Goal: Task Accomplishment & Management: Manage account settings

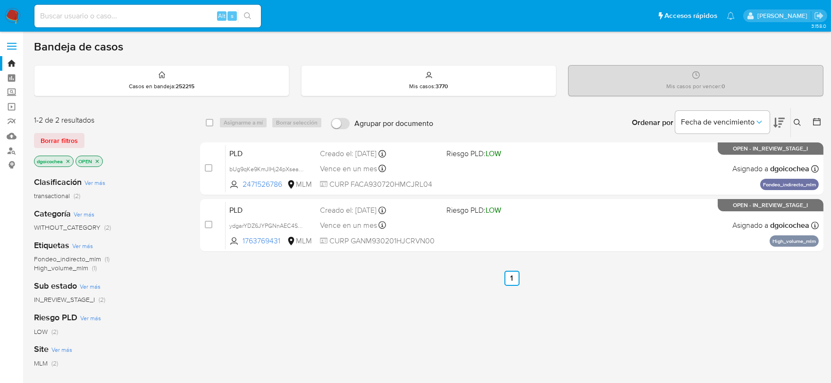
click at [799, 119] on icon at bounding box center [798, 123] width 8 height 8
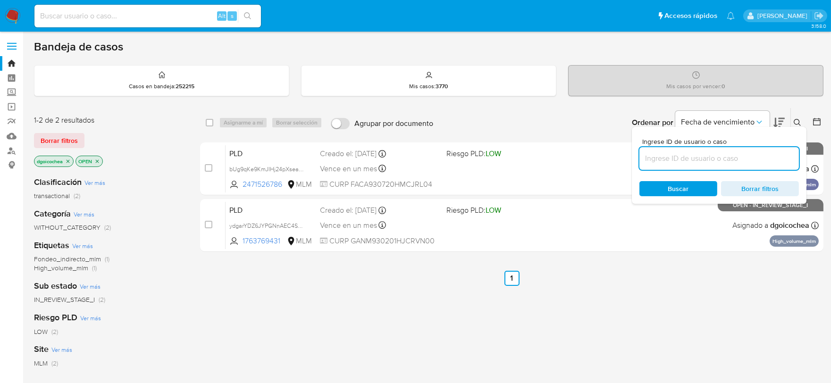
click at [729, 162] on input at bounding box center [719, 158] width 160 height 12
type input "1511602073"
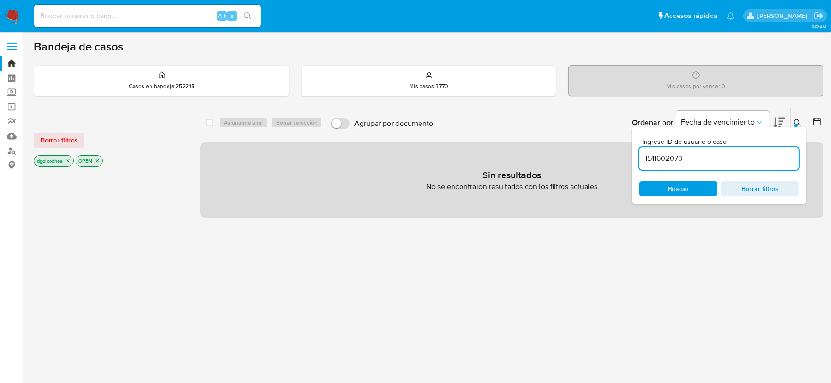
click at [614, 104] on div "Bandeja de casos Casos en bandeja : 252215 Mis casos : 3770 Mis casos por vence…" at bounding box center [429, 287] width 790 height 495
click at [756, 156] on input "1511602073" at bounding box center [719, 158] width 160 height 12
click at [79, 135] on button "Borrar filtros" at bounding box center [59, 140] width 50 height 15
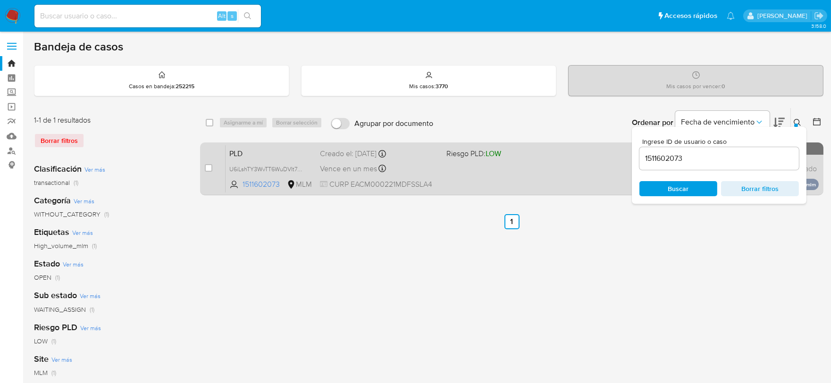
drag, startPoint x: 207, startPoint y: 167, endPoint x: 219, endPoint y: 167, distance: 12.8
click at [207, 167] on input "checkbox" at bounding box center [209, 168] width 8 height 8
checkbox input "true"
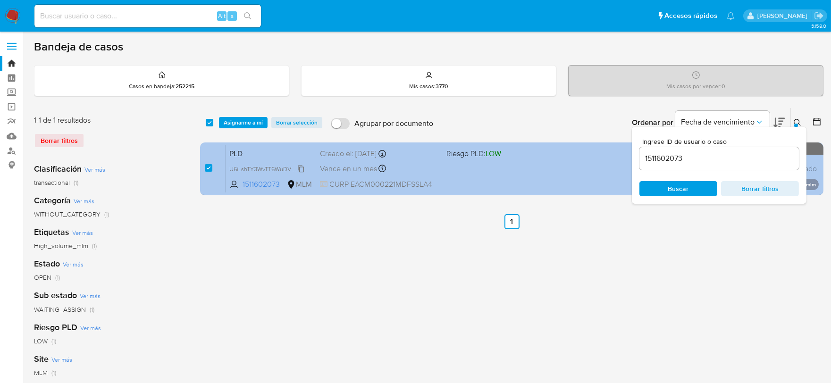
click at [299, 170] on span "U6iLshTY3WvTT6WuDVIt78tv" at bounding box center [267, 168] width 76 height 10
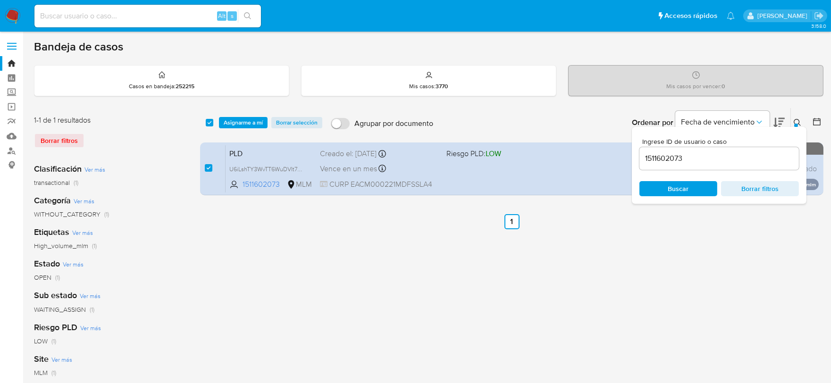
click at [653, 161] on input "1511602073" at bounding box center [719, 158] width 160 height 12
paste input "452483786"
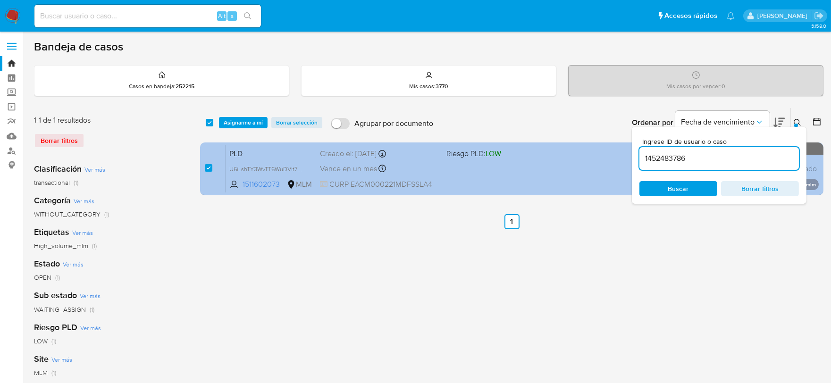
type input "1452483786"
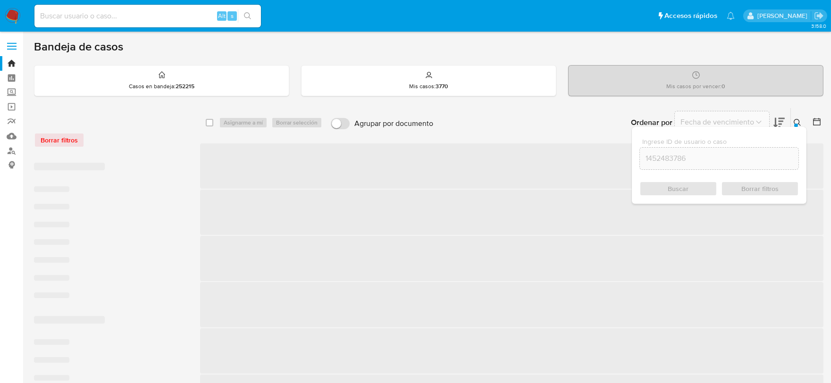
checkbox input "false"
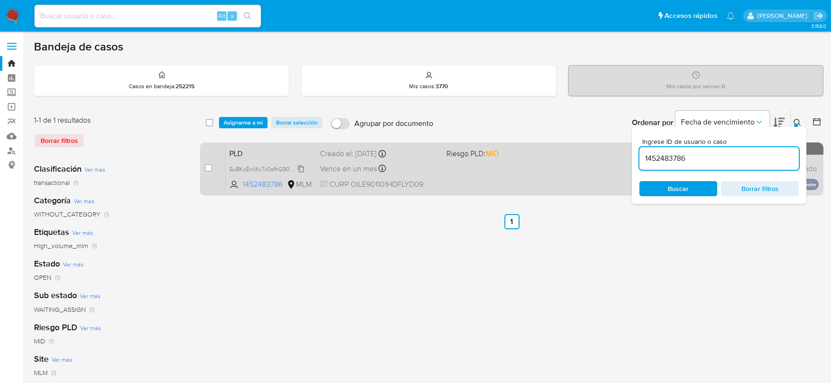
click at [300, 166] on span "5u8KcEnliKv7x0sfhG905CJ0" at bounding box center [266, 168] width 75 height 10
click at [207, 170] on input "checkbox" at bounding box center [209, 168] width 8 height 8
checkbox input "true"
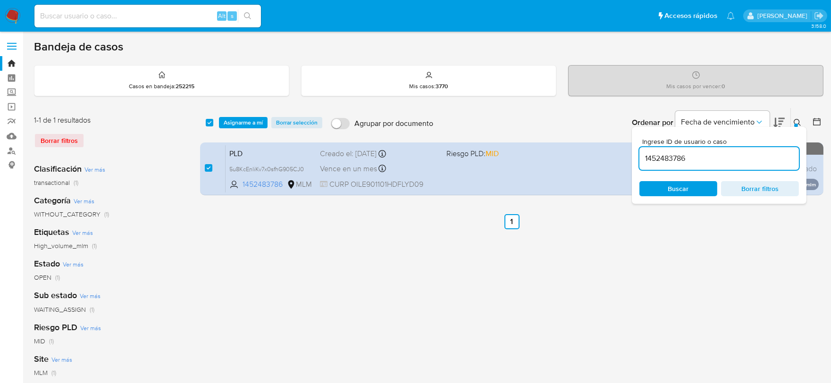
click at [685, 156] on input "1452483786" at bounding box center [719, 158] width 160 height 12
type input "1278067814"
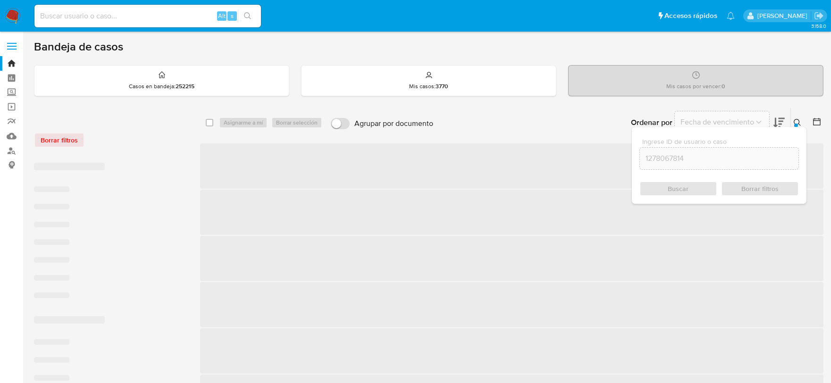
checkbox input "false"
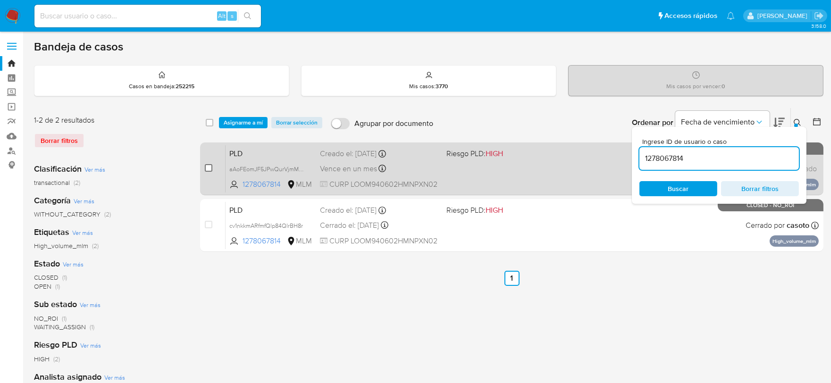
click at [210, 170] on input "checkbox" at bounding box center [209, 168] width 8 height 8
checkbox input "true"
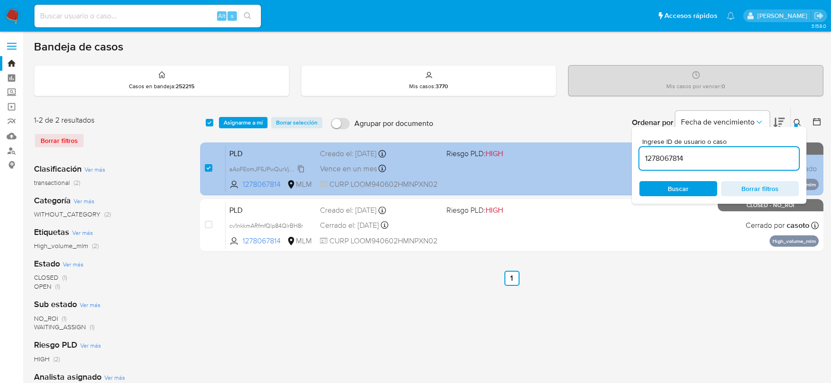
click at [303, 167] on span "aAoFEomJF5JPwQurVjmMo6PL" at bounding box center [270, 168] width 82 height 10
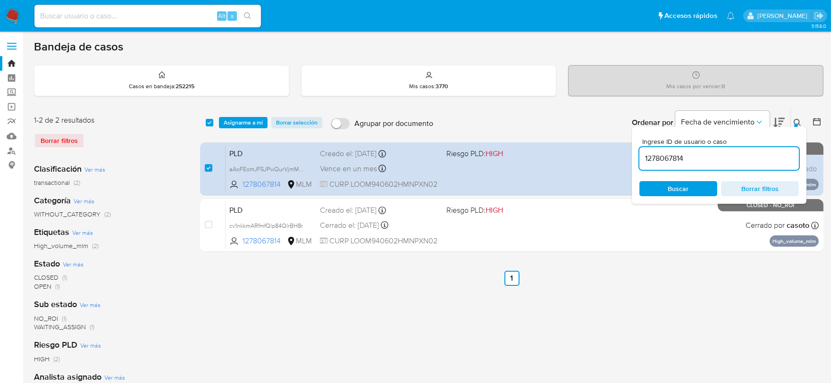
click at [667, 155] on input "1278067814" at bounding box center [719, 158] width 160 height 12
paste input "189161047"
type input "1189161047"
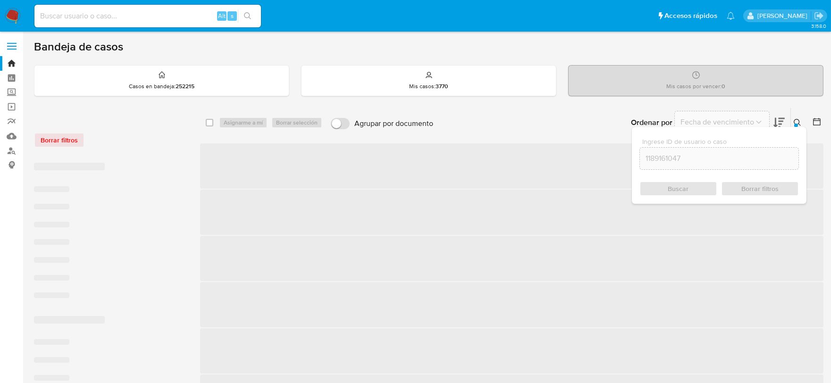
checkbox input "false"
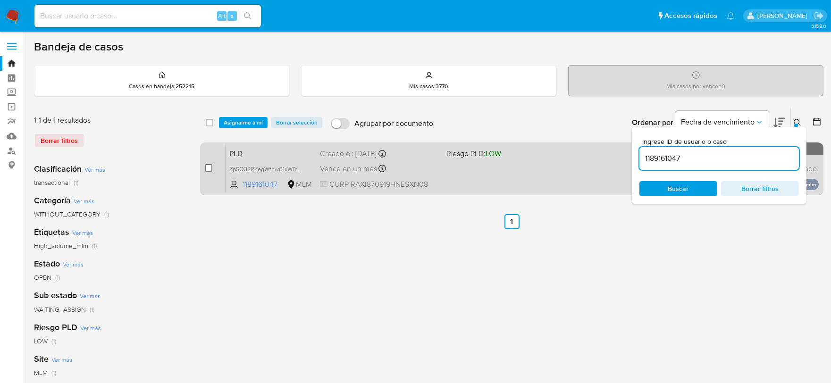
click at [205, 165] on input "checkbox" at bounding box center [209, 168] width 8 height 8
checkbox input "true"
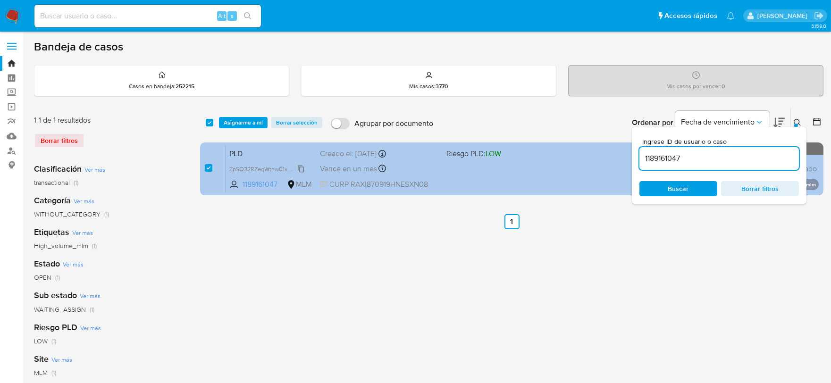
click at [300, 165] on icon at bounding box center [301, 169] width 8 height 8
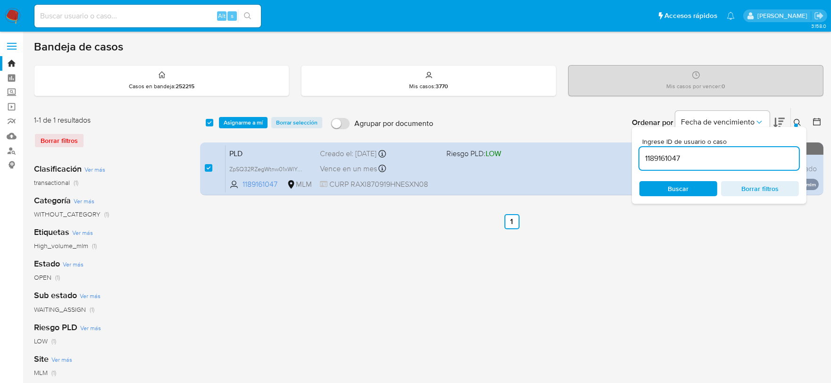
click at [661, 155] on input "1189161047" at bounding box center [719, 158] width 160 height 12
paste input "775025874"
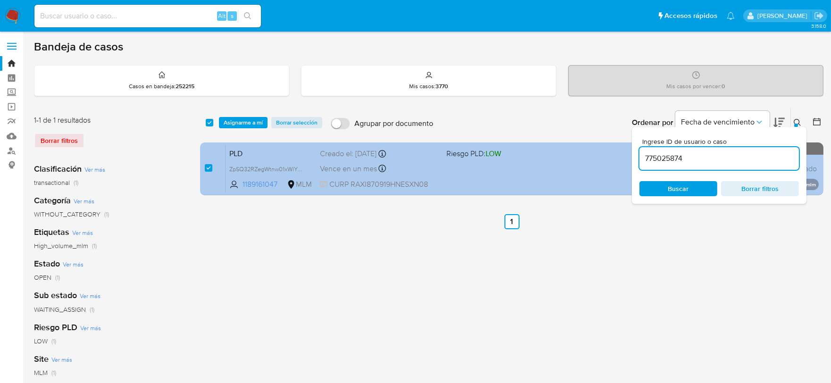
type input "775025874"
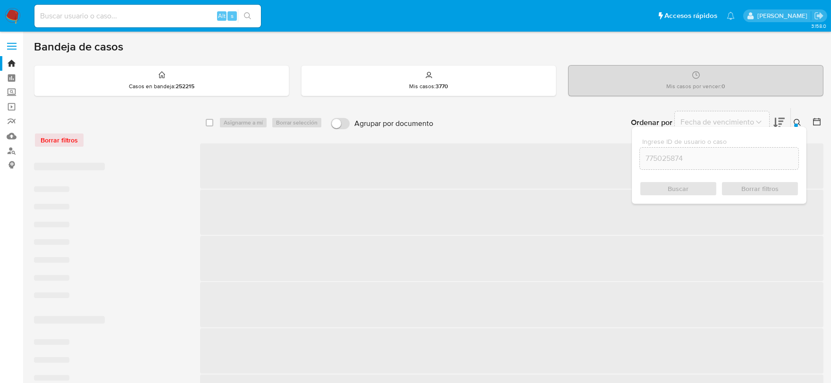
checkbox input "false"
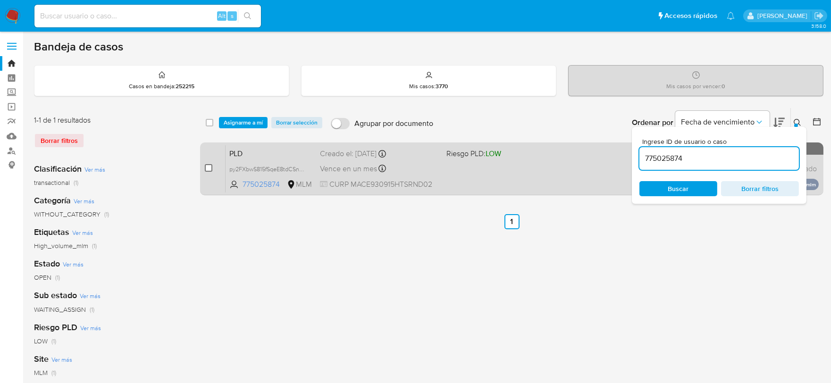
click at [210, 169] on input "checkbox" at bounding box center [209, 168] width 8 height 8
checkbox input "true"
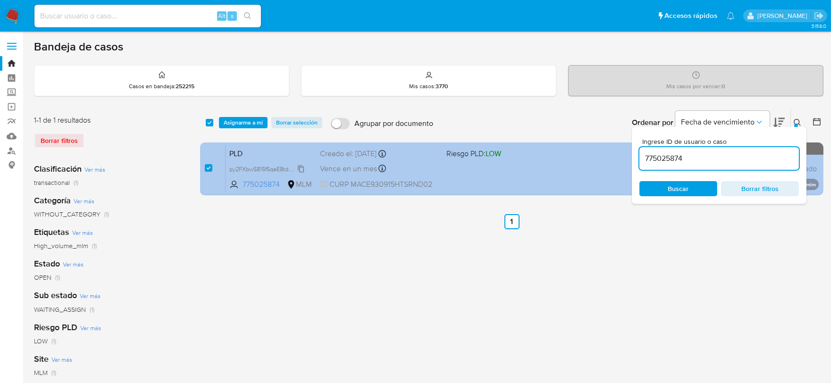
click at [300, 166] on span "py2FXbwS815fSqeE8tdCSnUZ" at bounding box center [267, 168] width 77 height 10
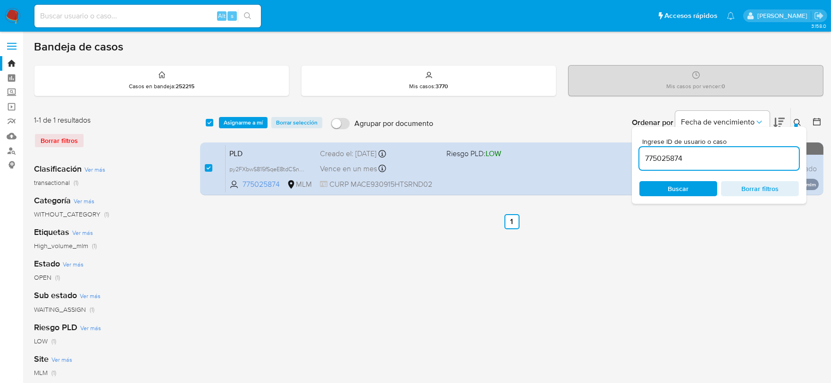
click at [663, 157] on input "775025874" at bounding box center [719, 158] width 160 height 12
paste input "18826017"
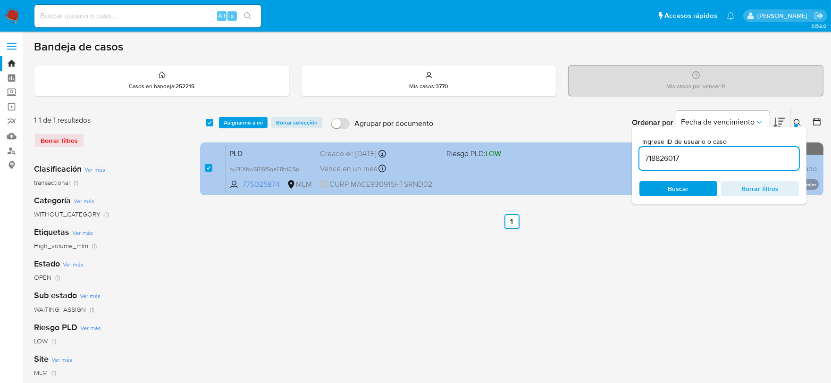
type input "718826017"
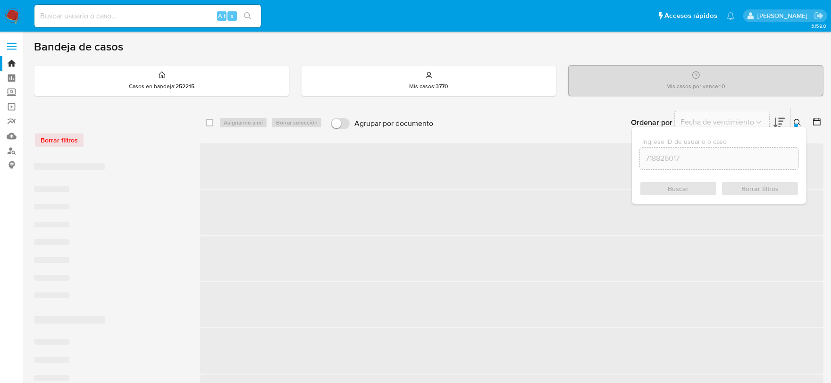
checkbox input "false"
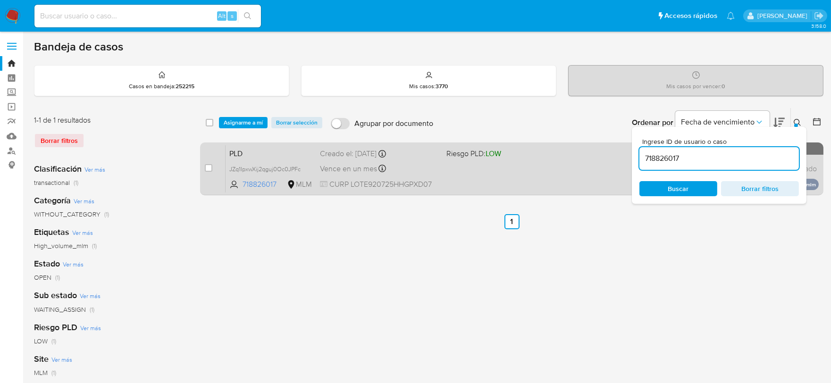
drag, startPoint x: 205, startPoint y: 164, endPoint x: 223, endPoint y: 166, distance: 17.6
click at [206, 164] on input "checkbox" at bounding box center [209, 168] width 8 height 8
checkbox input "true"
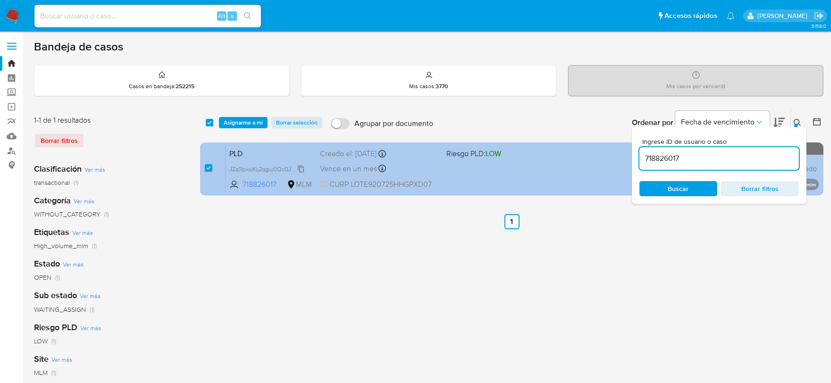
click at [301, 168] on span "JZq1IpxwXij2qguj0Oc0JPFc" at bounding box center [264, 168] width 71 height 10
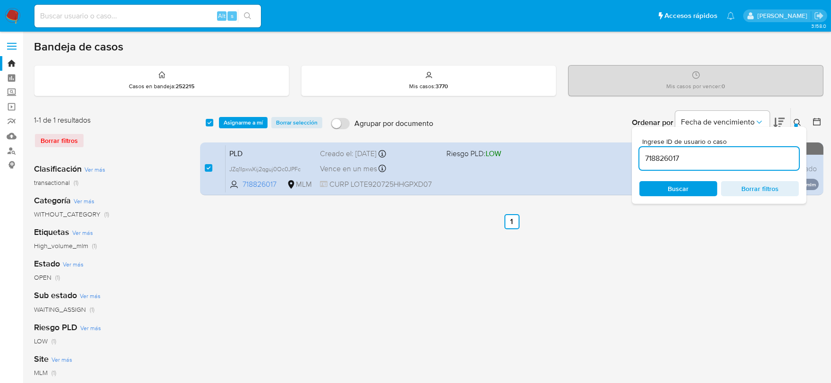
click at [656, 161] on input "718826017" at bounding box center [719, 158] width 160 height 12
paste input "667401855"
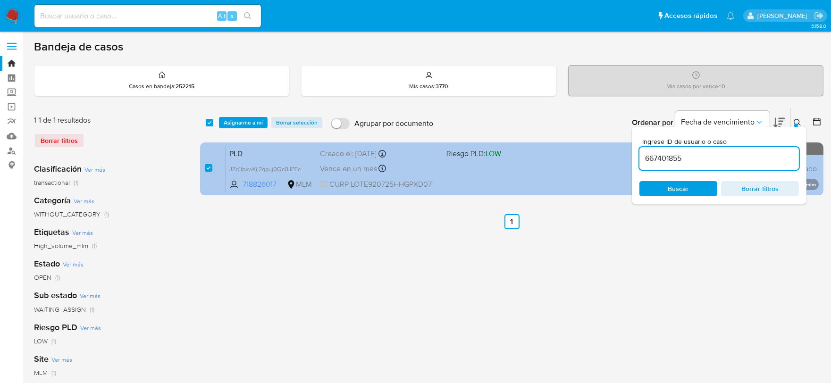
type input "667401855"
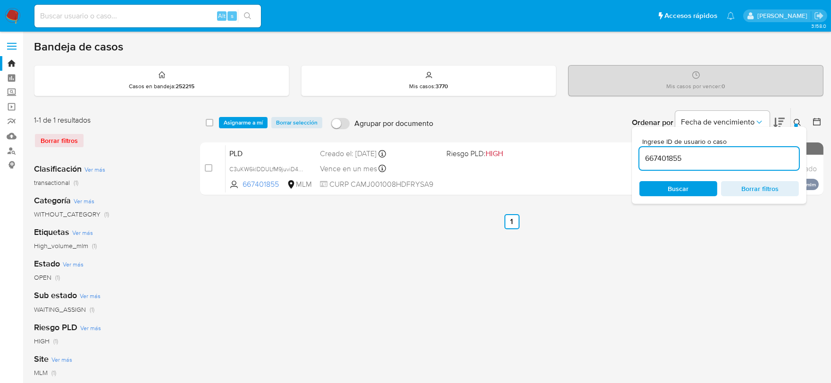
checkbox input "false"
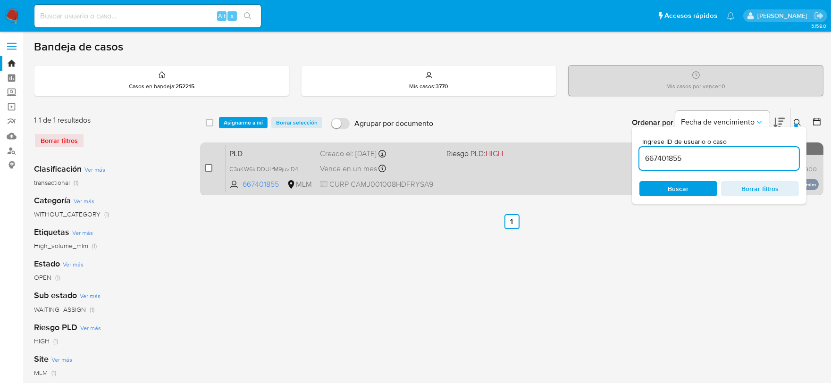
click at [208, 166] on input "checkbox" at bounding box center [209, 168] width 8 height 8
checkbox input "true"
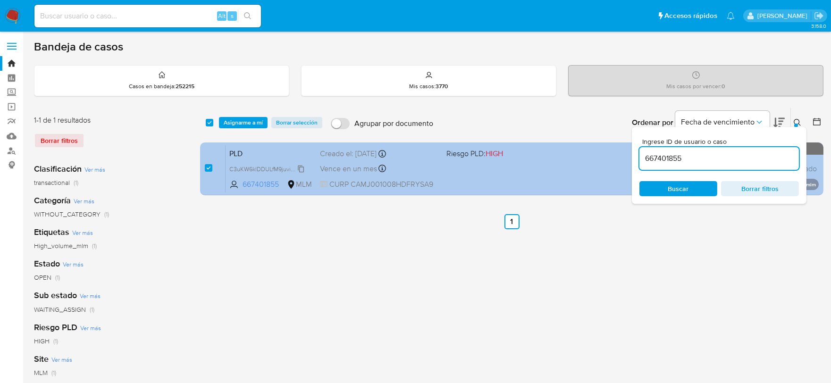
click at [304, 168] on span "C3uKW6klDDULfM9juviD4CGe" at bounding box center [269, 168] width 81 height 10
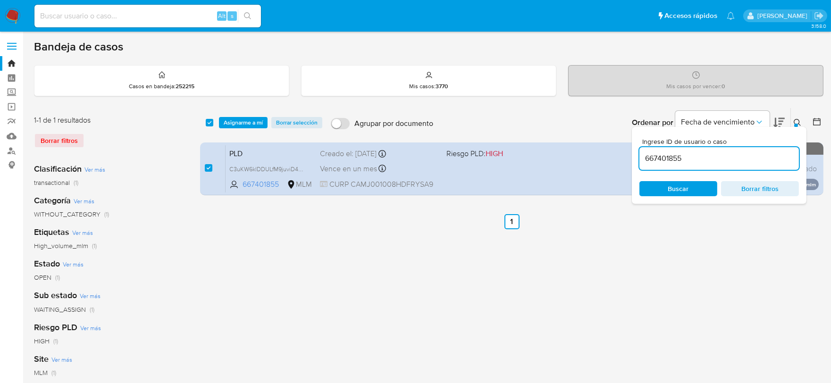
click at [244, 120] on span "Asignarme a mí" at bounding box center [243, 122] width 39 height 9
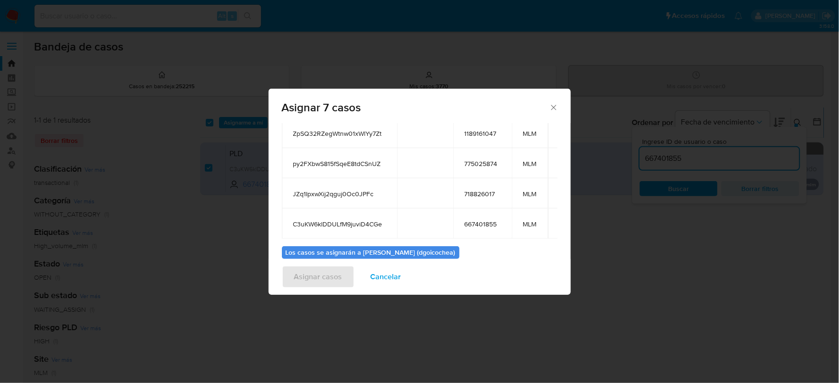
scroll to position [167, 0]
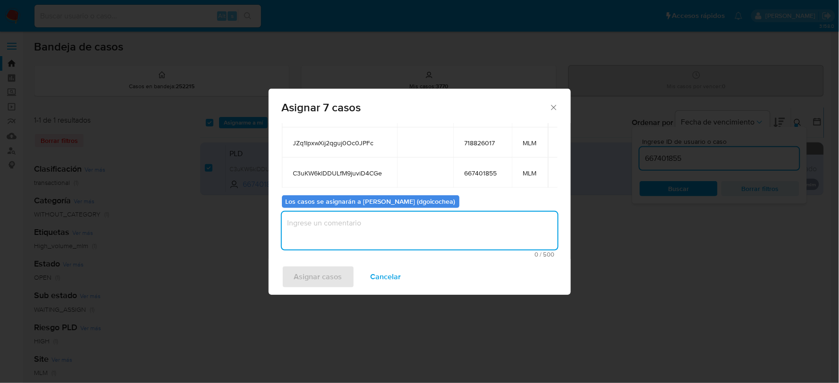
click at [389, 234] on textarea "assign-modal" at bounding box center [420, 231] width 276 height 38
type textarea "dg"
click at [318, 270] on span "Asignar casos" at bounding box center [318, 277] width 48 height 21
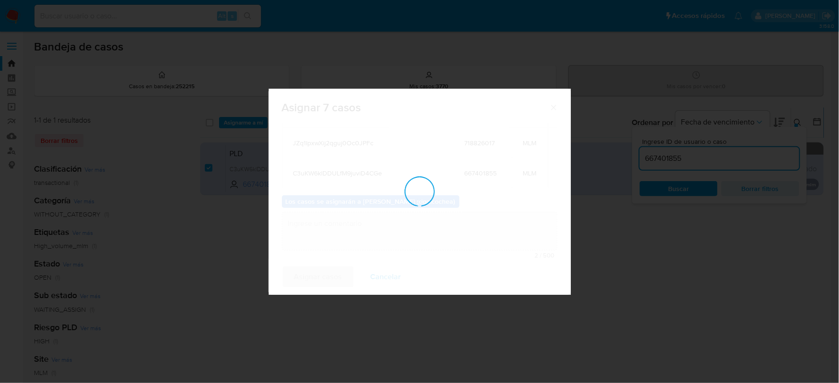
checkbox input "false"
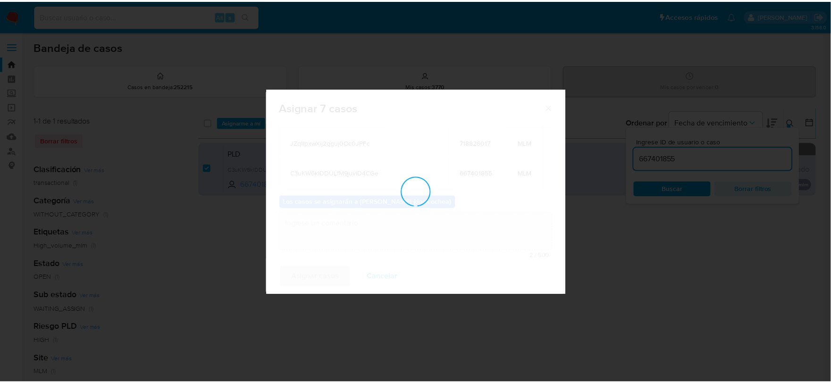
scroll to position [57, 0]
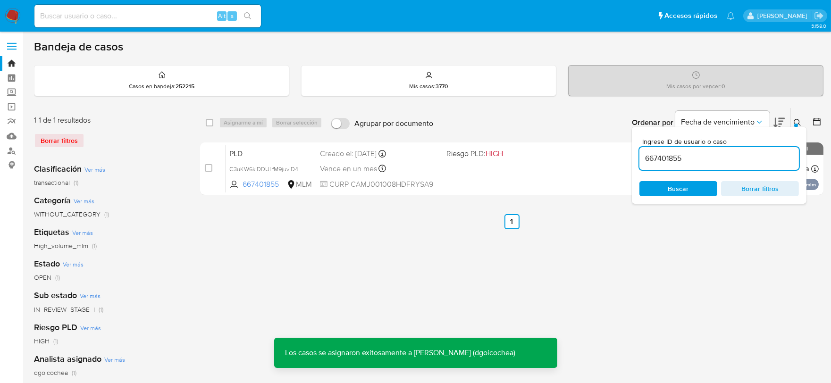
click at [801, 123] on button at bounding box center [799, 122] width 16 height 11
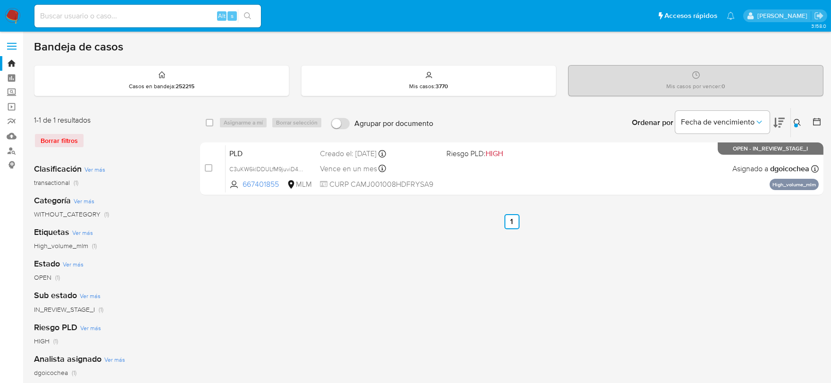
click at [10, 15] on img at bounding box center [13, 16] width 16 height 16
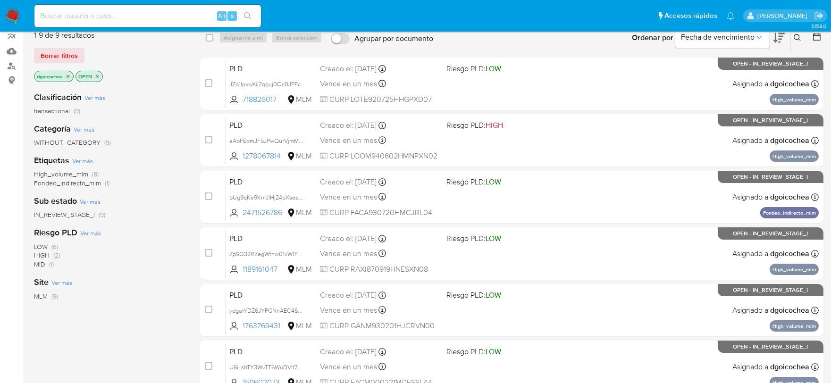
scroll to position [52, 0]
